Goal: Complete application form: Complete application form

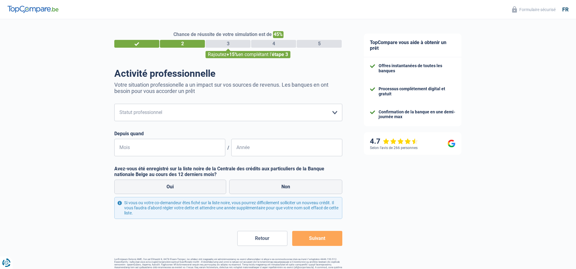
click at [266, 121] on form "Ouvrier Employé privé Employé public Invalide Indépendant Pensionné Chômeur Mut…" at bounding box center [228, 175] width 228 height 142
select select "cpasMargin"
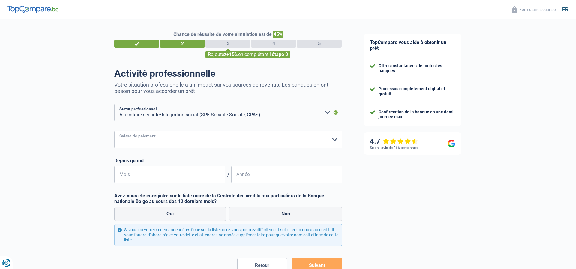
select select "other"
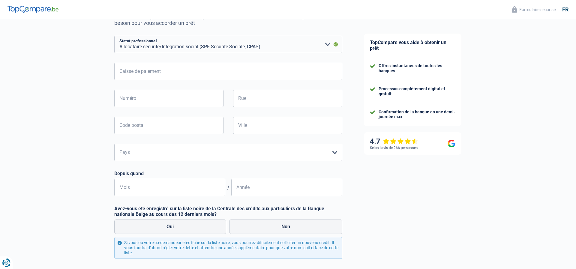
scroll to position [67, 0]
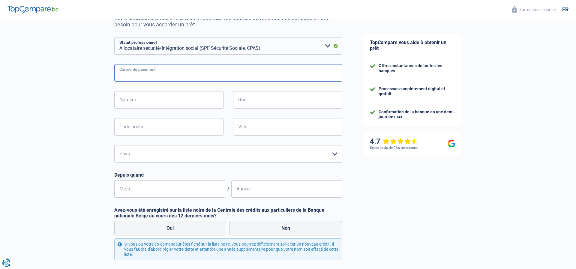
click at [194, 79] on input "Caisse de paiement" at bounding box center [228, 72] width 228 height 17
type input "Partenatmut"
type input "23"
type input "Place de la digue"
type input "6000"
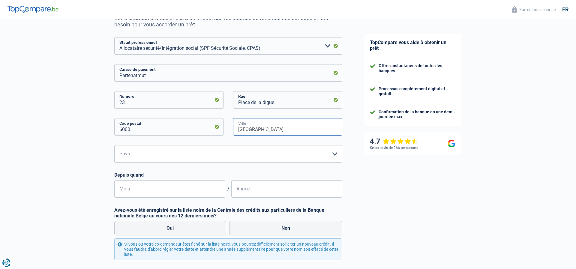
type input "[GEOGRAPHIC_DATA]"
click at [176, 187] on input "Mois" at bounding box center [169, 188] width 111 height 17
type input "01"
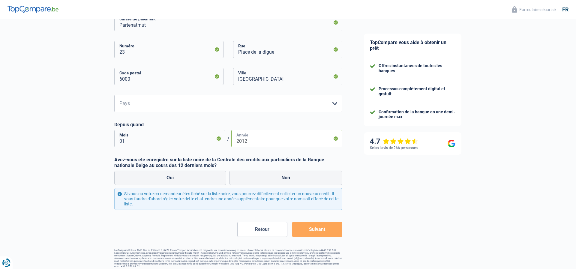
scroll to position [117, 0]
type input "2012"
click at [284, 178] on label "Non" at bounding box center [285, 178] width 113 height 14
click at [284, 178] on input "Non" at bounding box center [285, 178] width 113 height 14
radio input "true"
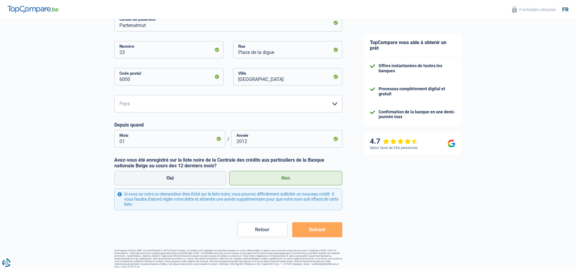
click at [318, 231] on button "Suivant" at bounding box center [317, 229] width 50 height 15
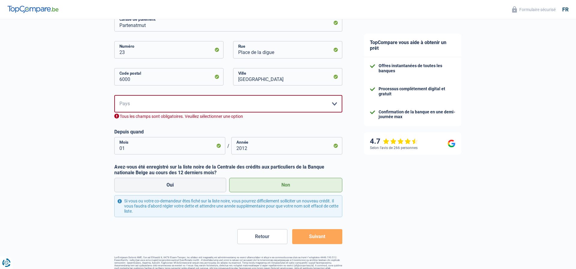
scroll to position [124, 0]
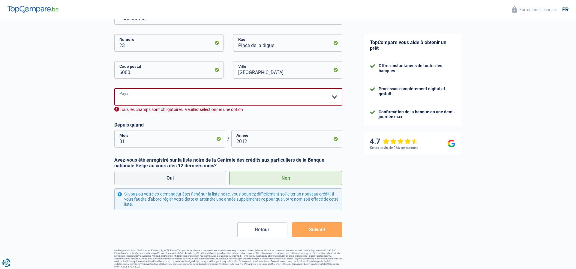
select select "BE"
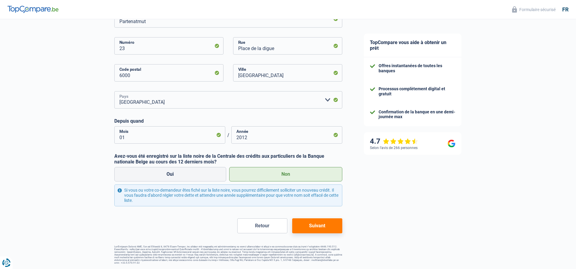
scroll to position [117, 0]
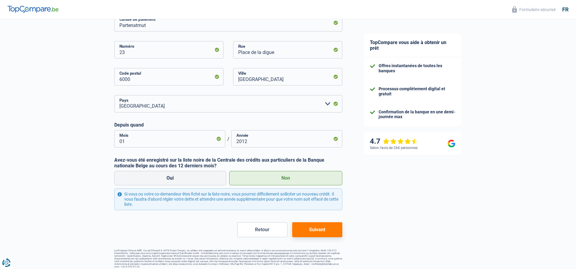
click at [327, 228] on button "Suivant" at bounding box center [317, 229] width 50 height 15
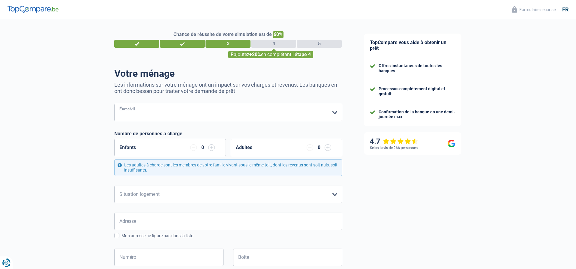
select select "married"
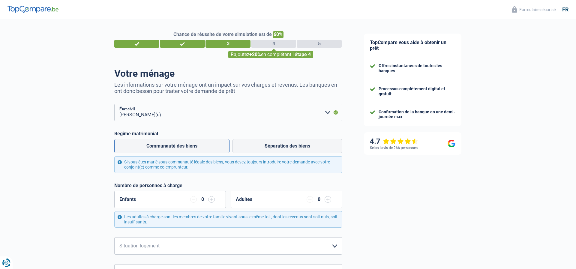
click at [209, 146] on label "Communauté des biens" at bounding box center [171, 146] width 115 height 14
click at [209, 146] on input "Communauté des biens" at bounding box center [171, 146] width 115 height 14
radio input "true"
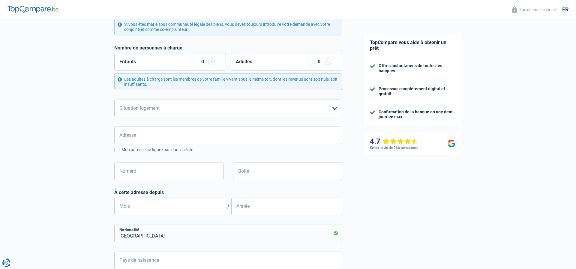
scroll to position [139, 0]
select select "ownerWithMortgage"
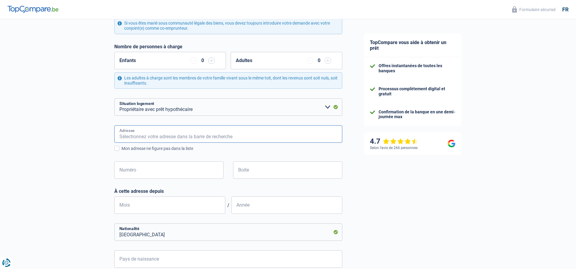
click at [289, 127] on input "Adresse" at bounding box center [228, 133] width 228 height 17
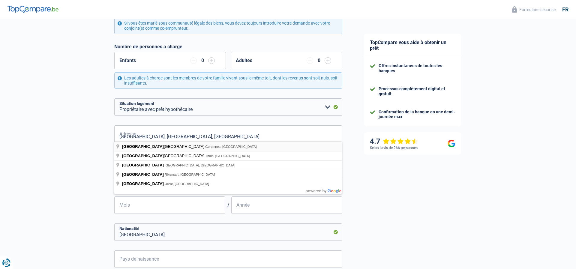
type input "[GEOGRAPHIC_DATA], [GEOGRAPHIC_DATA], [GEOGRAPHIC_DATA]"
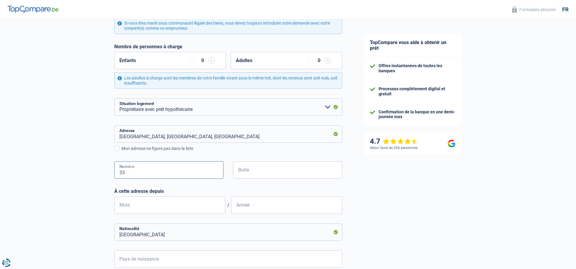
type input "33"
type input "11"
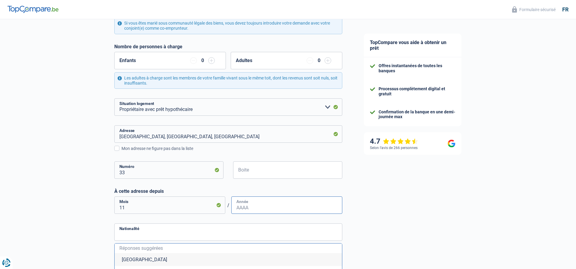
click at [282, 200] on input "Année" at bounding box center [286, 205] width 111 height 17
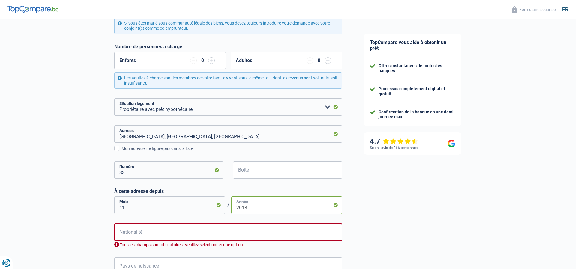
type input "2018"
click at [284, 226] on input "Nationalité" at bounding box center [228, 232] width 228 height 17
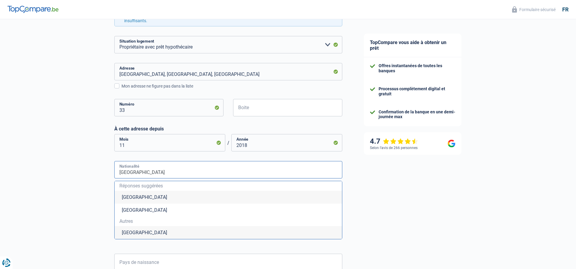
scroll to position [202, 0]
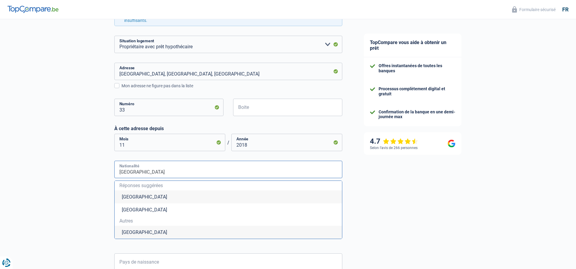
type input "[GEOGRAPHIC_DATA]"
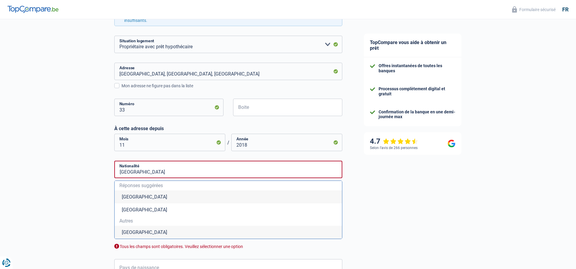
click at [211, 229] on li "[GEOGRAPHIC_DATA]" at bounding box center [228, 232] width 227 height 13
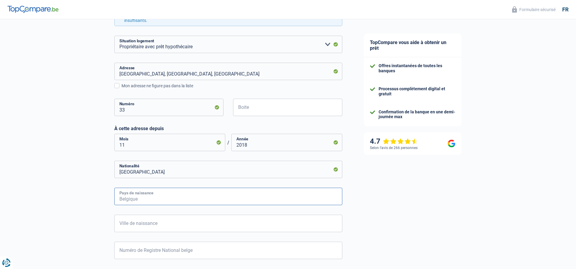
type input "b"
click at [231, 227] on li "[GEOGRAPHIC_DATA]" at bounding box center [228, 224] width 227 height 13
type input "[GEOGRAPHIC_DATA]"
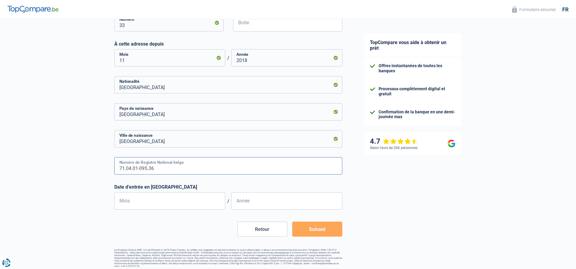
scroll to position [286, 0]
type input "71.04.01-095.36"
click at [209, 205] on input "Mois" at bounding box center [169, 201] width 111 height 17
type input "04"
type input "1971"
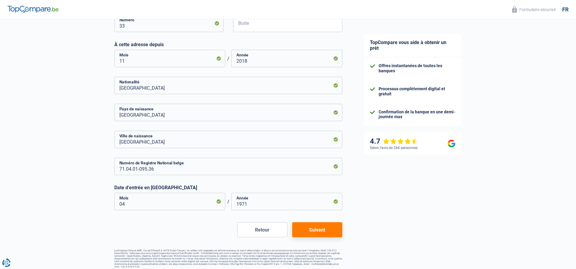
click at [311, 226] on button "Suivant" at bounding box center [317, 229] width 50 height 15
select select "socialSecurity"
select select "mortgage"
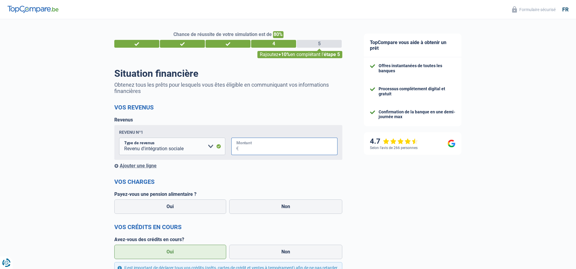
click at [257, 146] on input "Montant" at bounding box center [288, 146] width 99 height 17
type input "1.985"
click at [147, 164] on div "Ajouter une ligne" at bounding box center [228, 166] width 228 height 6
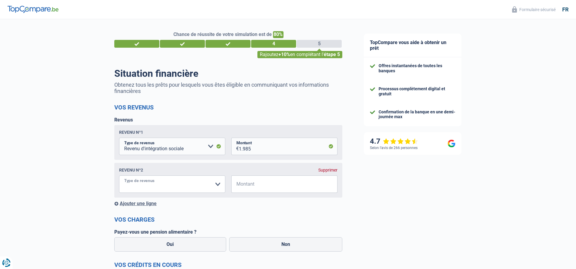
select select "handicapAllowance"
click at [303, 183] on input "Montant" at bounding box center [288, 184] width 99 height 17
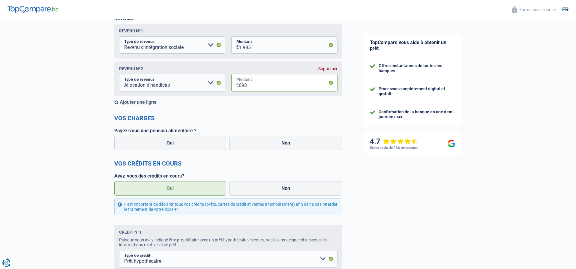
scroll to position [101, 0]
type input "698"
click at [281, 147] on label "Non" at bounding box center [285, 143] width 113 height 14
click at [281, 147] on input "Non" at bounding box center [285, 143] width 113 height 14
radio input "true"
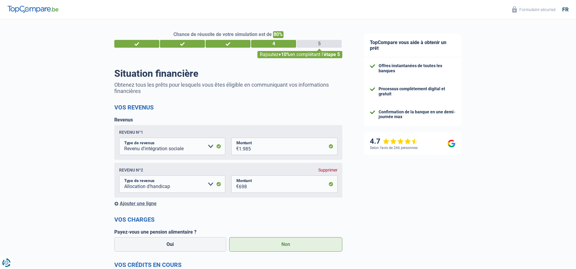
scroll to position [0, 0]
click at [179, 46] on div "2" at bounding box center [182, 44] width 45 height 8
select select "married"
select select "ownerWithMortgage"
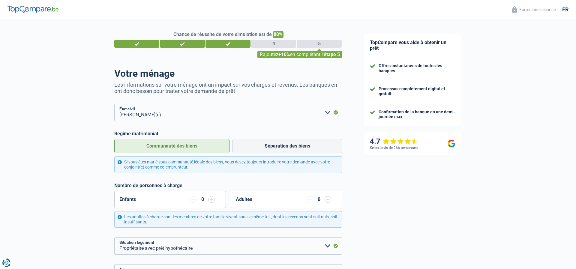
click at [271, 46] on div "4" at bounding box center [273, 44] width 45 height 8
click at [272, 43] on div "4" at bounding box center [273, 44] width 45 height 8
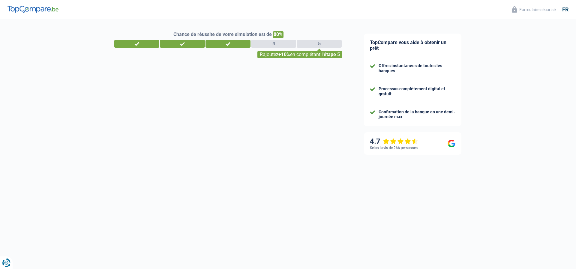
select select "socialSecurity"
select select "handicapAllowance"
select select "mortgage"
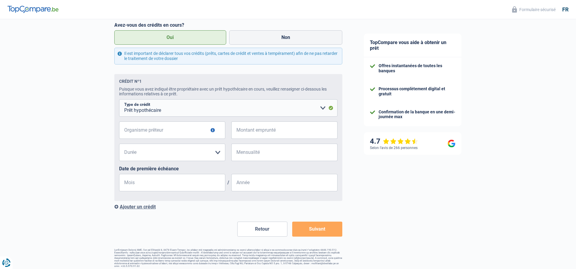
scroll to position [252, 0]
type input "Crédit Social"
click at [295, 127] on input "Montant emprunté" at bounding box center [288, 130] width 99 height 17
type input "100.000"
select select "300"
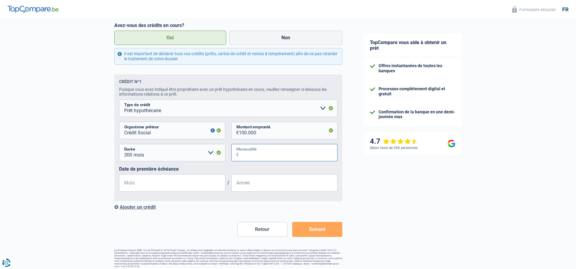
click at [308, 148] on input "Mensualité" at bounding box center [288, 152] width 99 height 17
type input "456"
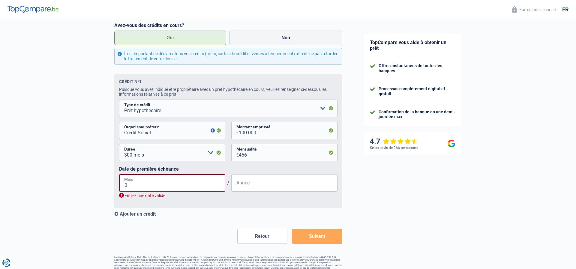
type input "04"
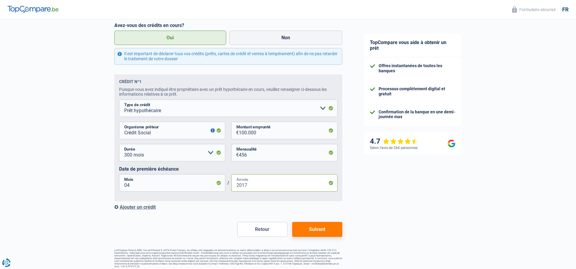
type input "2017"
click at [321, 229] on button "Suivant" at bounding box center [317, 229] width 50 height 15
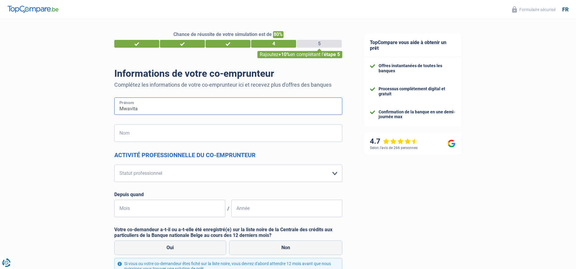
type input "Mwavita"
type input "Saidi"
select select "privateEmployee"
select select "netSalary"
select select "mealVouchers"
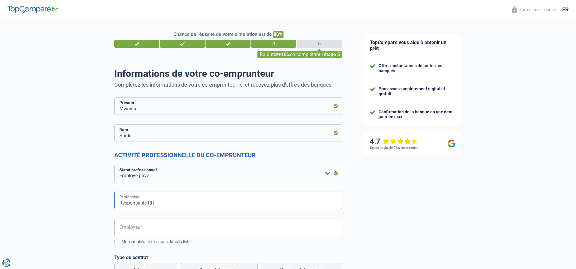
type input "Responsable RH"
click at [303, 228] on input "Employeur" at bounding box center [228, 227] width 228 height 17
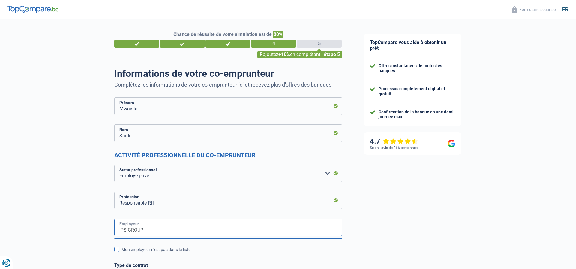
type input "IPS GROUP"
click at [338, 250] on div "Mon employeur n’est pas dans la liste" at bounding box center [232, 250] width 221 height 6
click at [122, 253] on input "Mon employeur n’est pas dans la liste" at bounding box center [122, 253] width 0 height 0
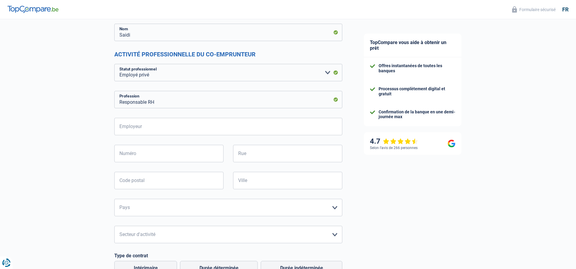
scroll to position [101, 0]
click at [163, 127] on input "Employeur" at bounding box center [228, 126] width 228 height 17
type input "IPS GROUP"
type input "42"
type input "Av. [PERSON_NAME]"
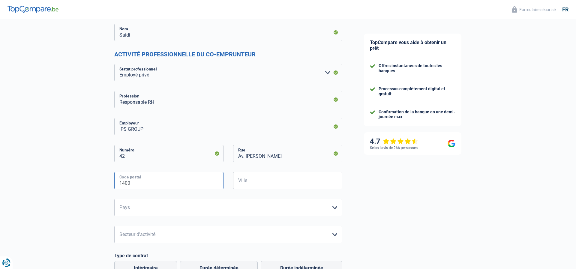
type input "1400"
type input "Nivelles"
select select "BE"
select select "bigCompanies"
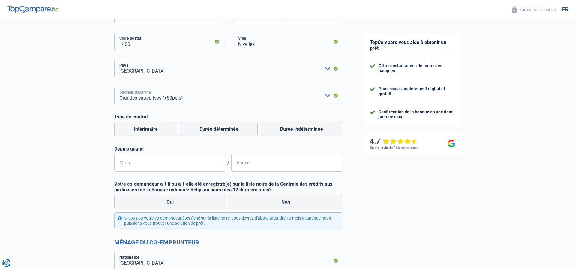
scroll to position [248, 0]
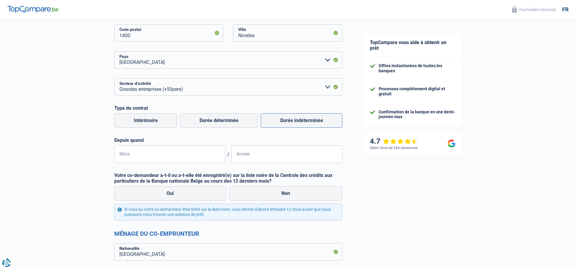
click at [293, 119] on label "Durée indéterminée" at bounding box center [302, 120] width 82 height 14
click at [293, 119] on input "Durée indéterminée" at bounding box center [302, 120] width 82 height 14
radio input "true"
click at [220, 154] on input "Mois" at bounding box center [169, 154] width 111 height 17
type input "02"
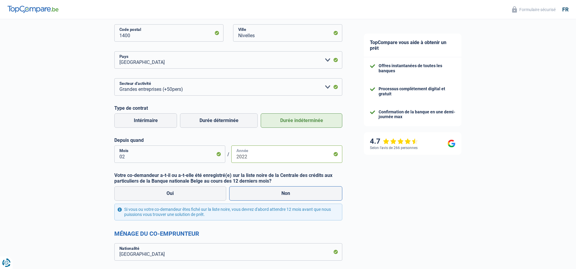
type input "2022"
click at [285, 192] on label "Non" at bounding box center [285, 193] width 113 height 14
click at [285, 192] on input "Non" at bounding box center [285, 193] width 113 height 14
radio input "true"
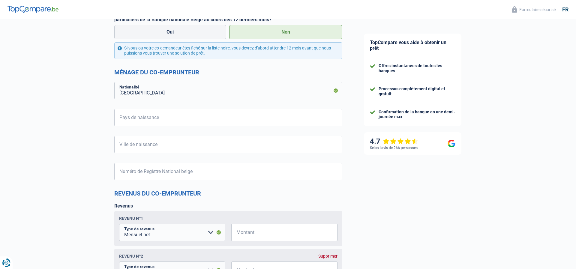
scroll to position [410, 0]
type input "r"
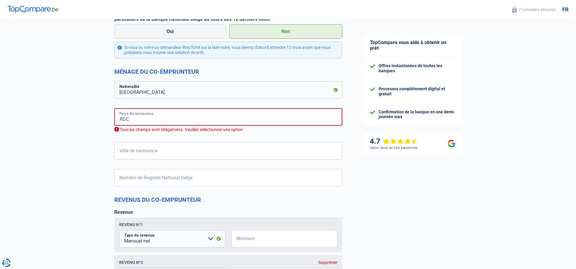
click at [244, 120] on input "RDC" at bounding box center [228, 116] width 228 height 17
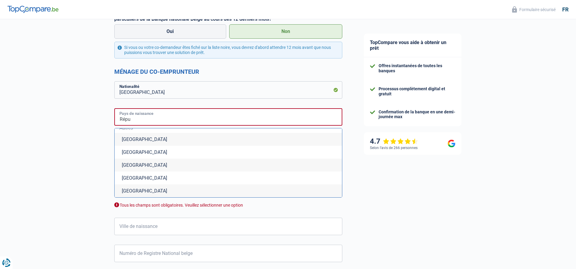
scroll to position [41, 0]
click at [287, 161] on li "[GEOGRAPHIC_DATA]" at bounding box center [228, 165] width 227 height 13
type input "[GEOGRAPHIC_DATA]"
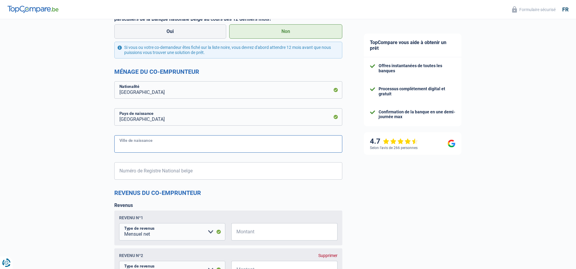
click at [251, 142] on input "Ville de naissance" at bounding box center [228, 143] width 228 height 17
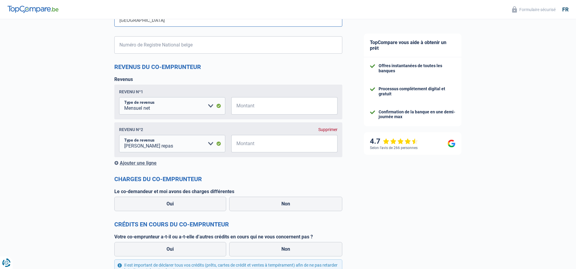
scroll to position [536, 0]
type input "[GEOGRAPHIC_DATA]"
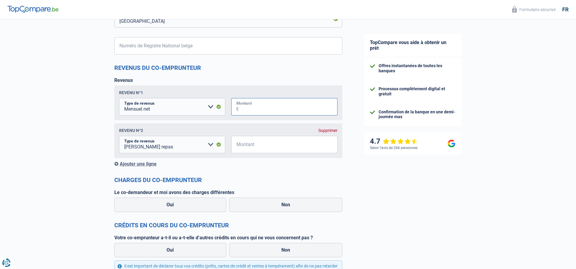
click at [281, 106] on input "Montant" at bounding box center [288, 106] width 99 height 17
type input "3.800"
click at [308, 143] on input "Montant" at bounding box center [288, 144] width 99 height 17
type input "160"
click at [209, 44] on input "Numéro de Registre National belge" at bounding box center [228, 45] width 228 height 17
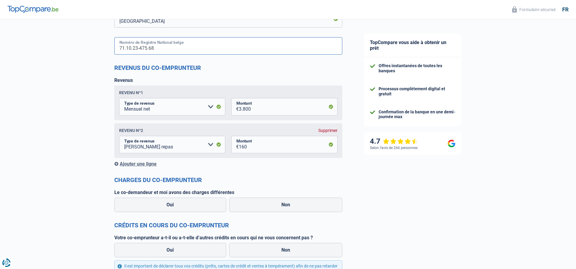
type input "71.10.23-475.68"
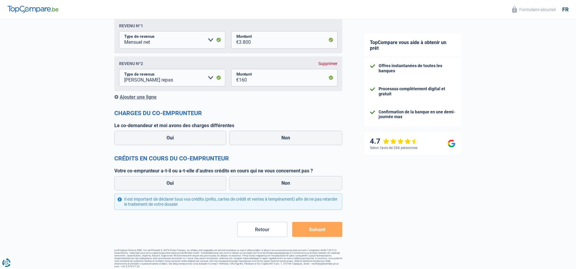
scroll to position [609, 0]
click at [284, 183] on label "Non" at bounding box center [285, 183] width 113 height 14
click at [284, 183] on input "Non" at bounding box center [285, 183] width 113 height 14
radio input "true"
click at [257, 143] on label "Non" at bounding box center [285, 138] width 113 height 14
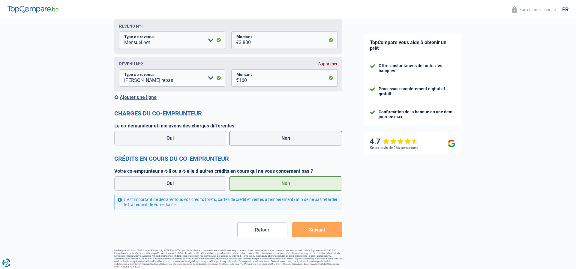
click at [257, 143] on input "Non" at bounding box center [285, 138] width 113 height 14
radio input "true"
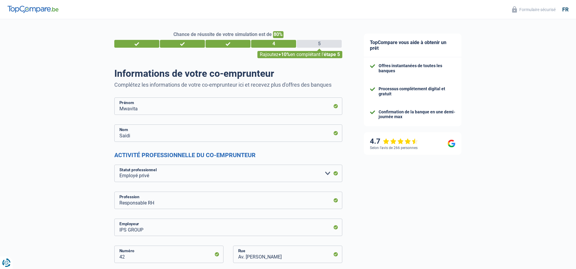
scroll to position [0, 0]
